Goal: Information Seeking & Learning: Get advice/opinions

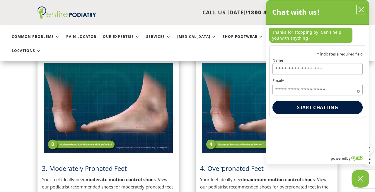
click at [361, 11] on icon "close chatbox" at bounding box center [361, 9] width 5 height 5
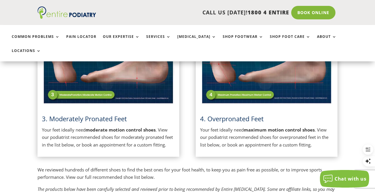
scroll to position [945, 0]
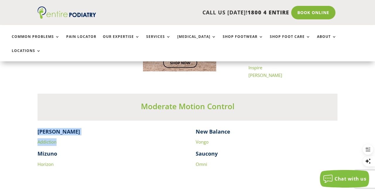
drag, startPoint x: 60, startPoint y: 133, endPoint x: 33, endPoint y: 117, distance: 32.2
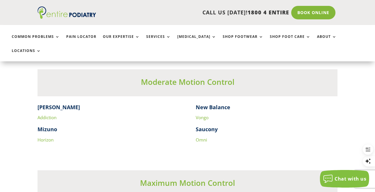
scroll to position [970, 0]
drag, startPoint x: 189, startPoint y: 93, endPoint x: 230, endPoint y: 104, distance: 43.5
click at [230, 104] on div "[PERSON_NAME] Addiction Mizuno Horizon New Balance Vongo Saucony Omni" at bounding box center [188, 129] width 300 height 52
copy div "New Balance Vongo"
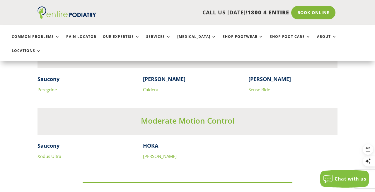
scroll to position [1607, 0]
click at [139, 152] on div "Saucony Xodus Ultra HOKA [PERSON_NAME]" at bounding box center [188, 157] width 300 height 30
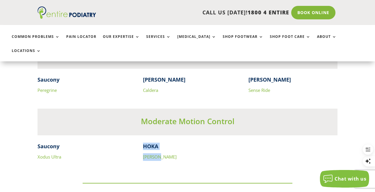
drag, startPoint x: 163, startPoint y: 150, endPoint x: 142, endPoint y: 128, distance: 29.9
click at [142, 128] on div "Moderate Motion Control Saucony Xodus Ultra HOKA [PERSON_NAME]" at bounding box center [188, 136] width 300 height 71
copy div "HOKA [PERSON_NAME]"
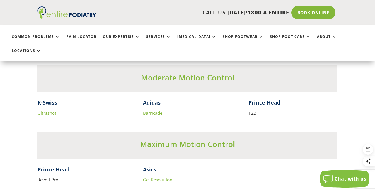
scroll to position [1316, 0]
drag, startPoint x: 138, startPoint y: 88, endPoint x: 189, endPoint y: 101, distance: 52.7
click at [189, 101] on div "K-Swiss Ultrashot Adidas Barricade Prince Head T22" at bounding box center [188, 108] width 300 height 18
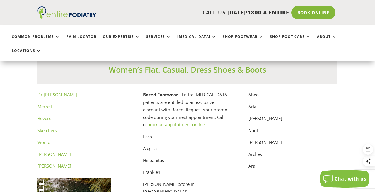
scroll to position [2930, 0]
